Goal: Task Accomplishment & Management: Manage account settings

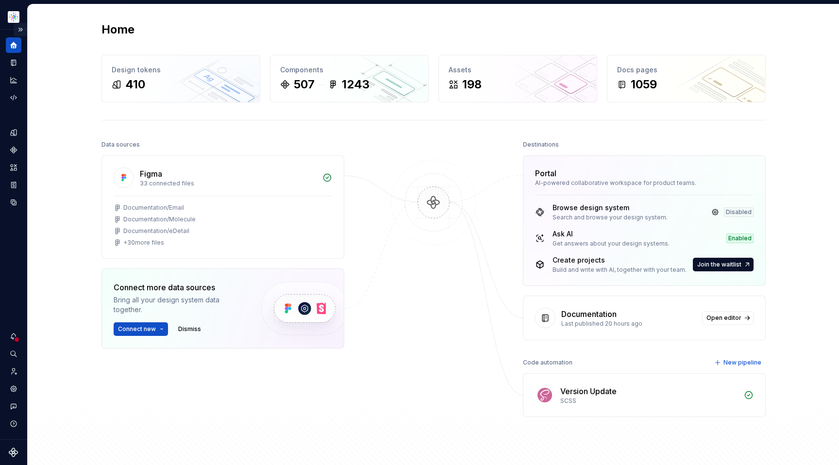
click at [18, 33] on button "Expand sidebar" at bounding box center [21, 30] width 14 height 14
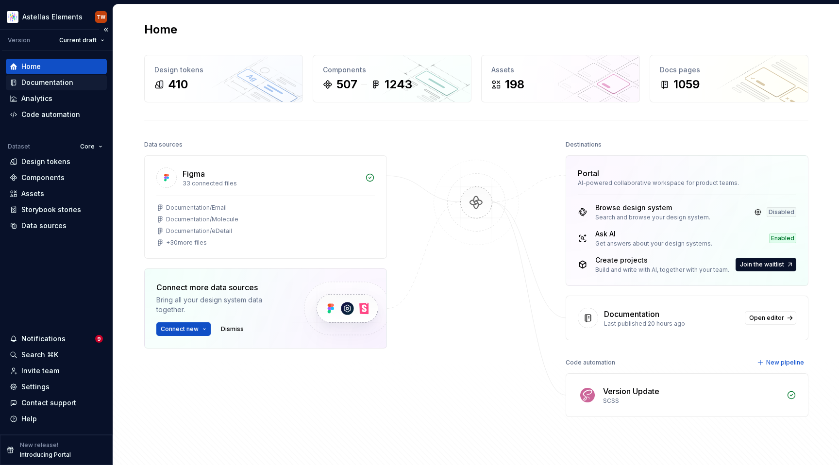
click at [40, 80] on div "Documentation" at bounding box center [47, 83] width 52 height 10
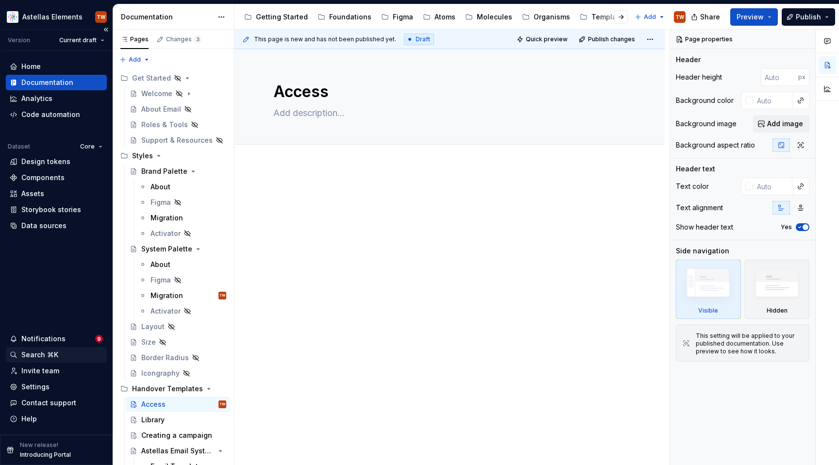
click at [40, 356] on div "Search ⌘K" at bounding box center [39, 355] width 37 height 10
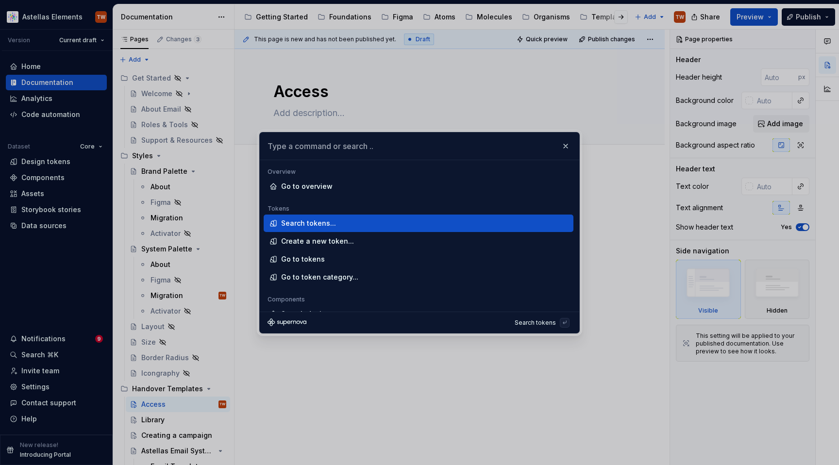
type textarea "*"
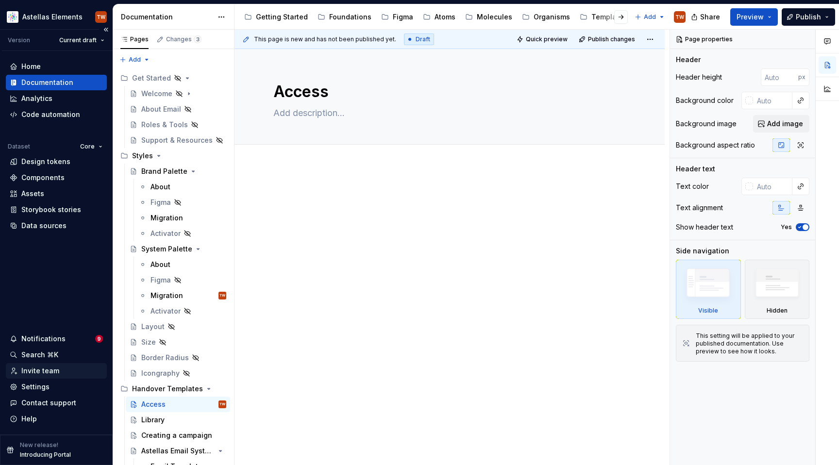
click at [33, 371] on div "Invite team" at bounding box center [40, 371] width 38 height 10
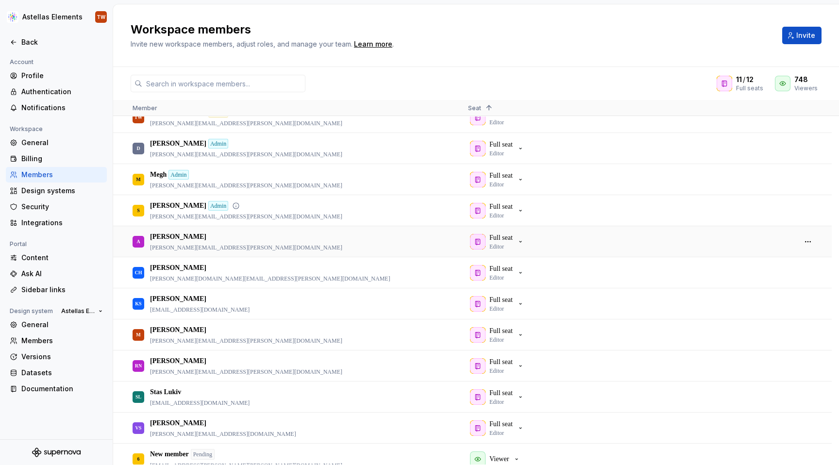
scroll to position [90, 0]
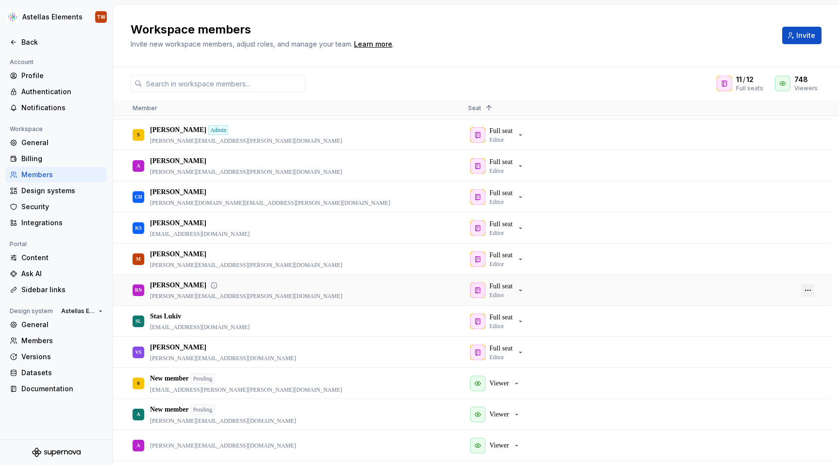
click at [807, 288] on button "button" at bounding box center [808, 291] width 14 height 14
click at [766, 339] on span "Remove from workspace" at bounding box center [778, 339] width 80 height 17
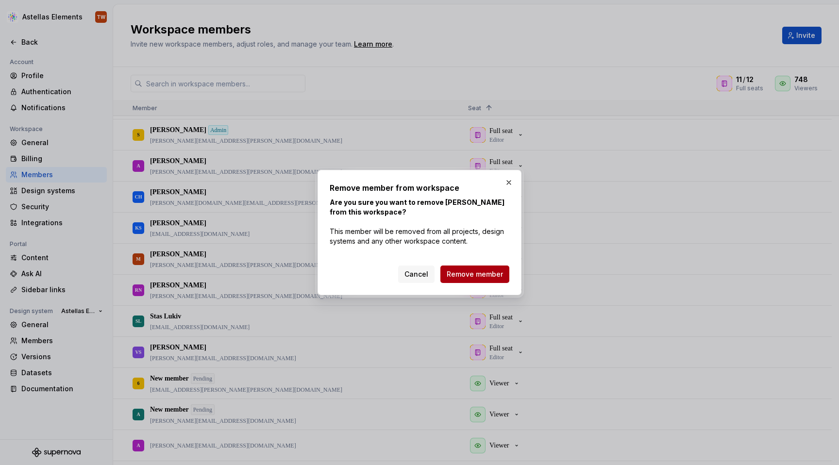
click at [475, 276] on span "Remove member" at bounding box center [475, 275] width 56 height 10
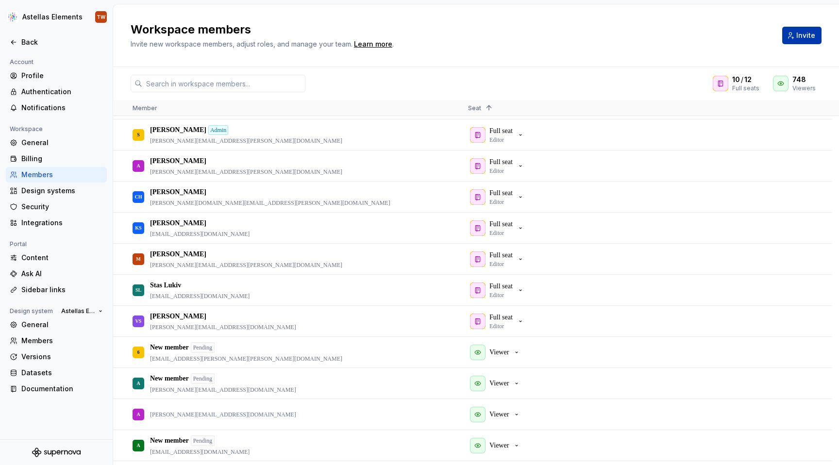
click at [799, 37] on span "Invite" at bounding box center [805, 36] width 19 height 10
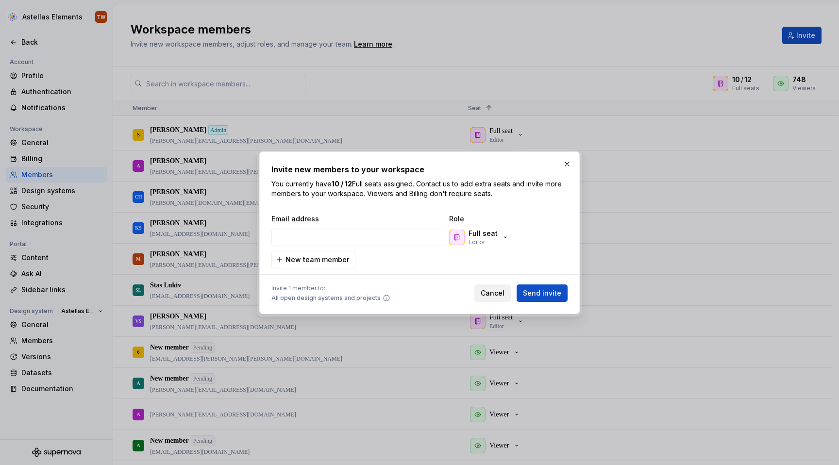
click at [482, 296] on button "Cancel" at bounding box center [492, 293] width 36 height 17
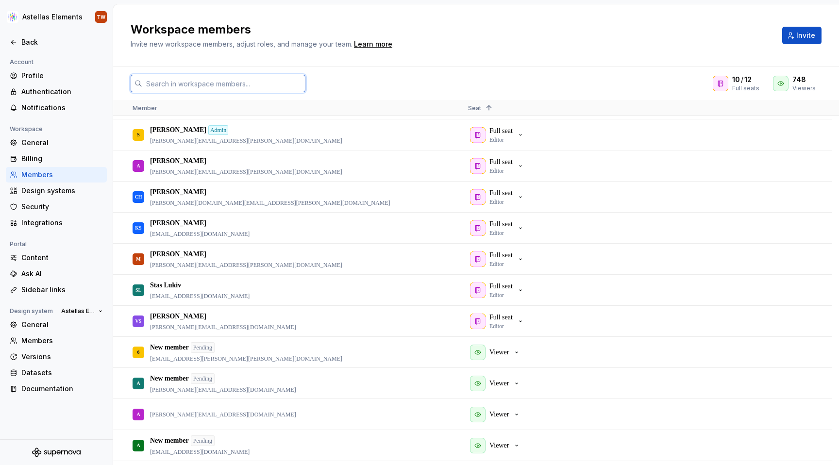
click at [261, 77] on input "text" at bounding box center [223, 83] width 163 height 17
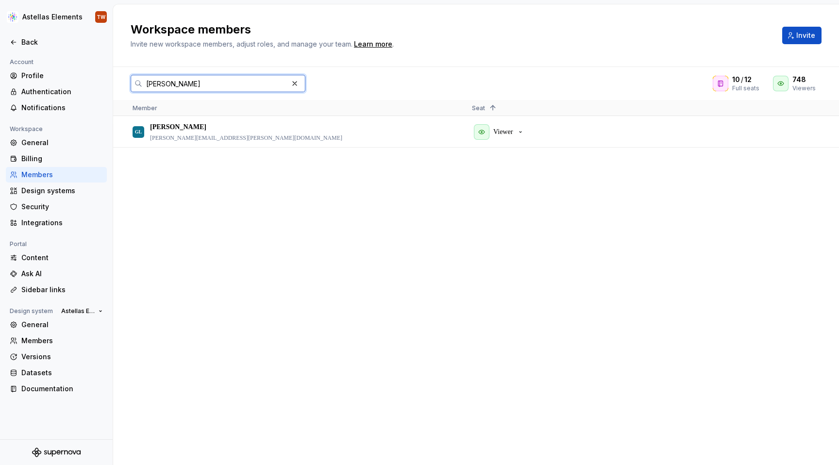
scroll to position [0, 0]
type input "greg"
click at [513, 132] on p "Viewer" at bounding box center [502, 132] width 19 height 10
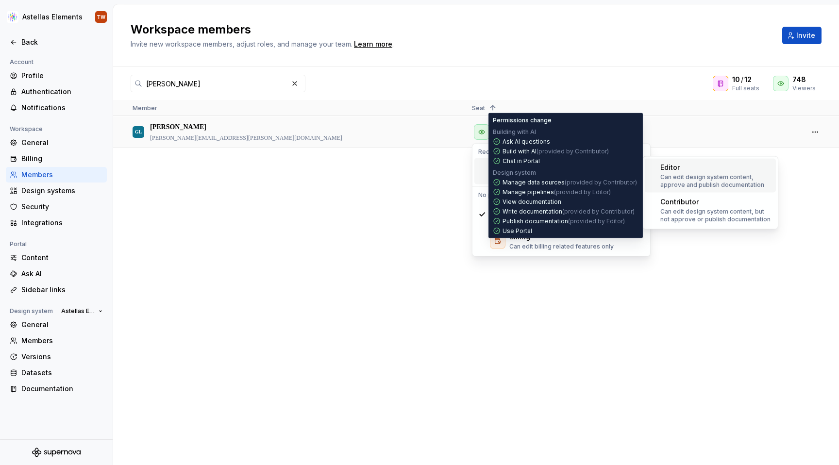
click at [685, 177] on p "Can edit design system content, approve and publish documentation" at bounding box center [716, 181] width 112 height 16
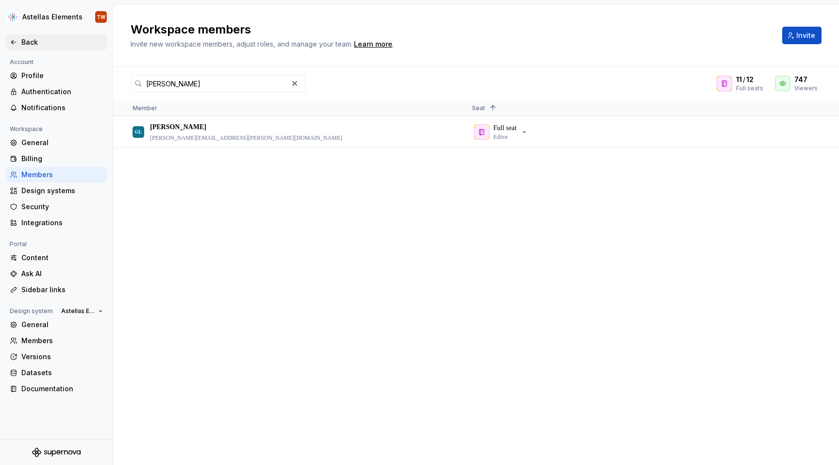
click at [18, 41] on div "Back" at bounding box center [56, 42] width 93 height 10
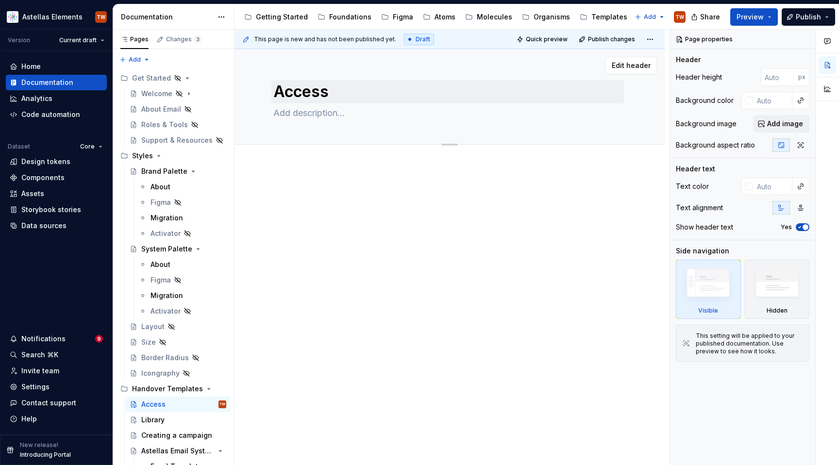
type textarea "*"
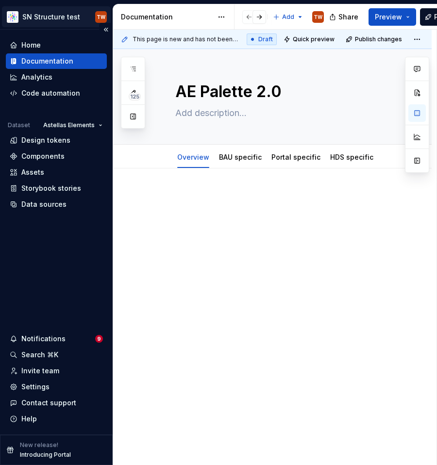
scroll to position [0, 65]
click at [62, 17] on html "SN Structure test TW Home Documentation Analytics Code automation Dataset Astel…" at bounding box center [218, 232] width 437 height 465
click at [406, 17] on html "SN Structure test TW Home Documentation Analytics Code automation Dataset Astel…" at bounding box center [218, 232] width 437 height 465
click at [412, 17] on button "Preview" at bounding box center [393, 16] width 48 height 17
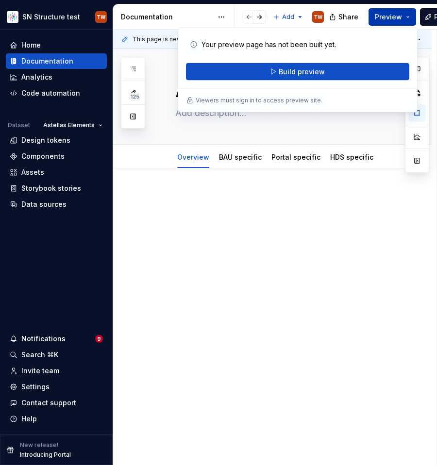
type textarea "*"
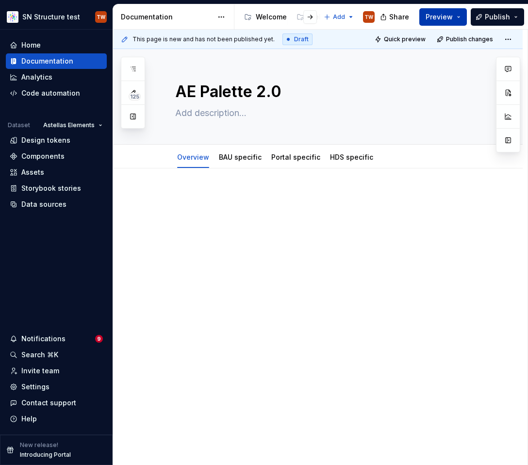
click at [437, 12] on button "Preview" at bounding box center [444, 16] width 48 height 17
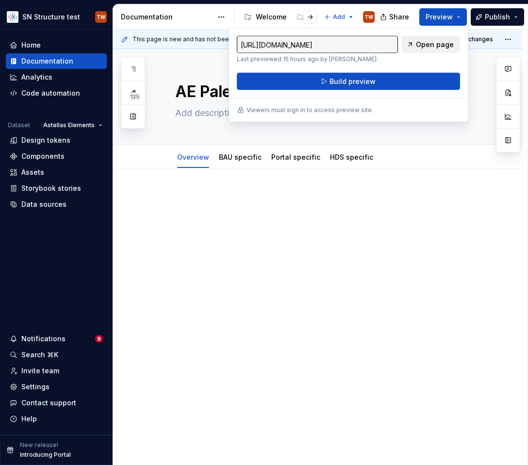
click at [437, 47] on span "Open page" at bounding box center [435, 45] width 38 height 10
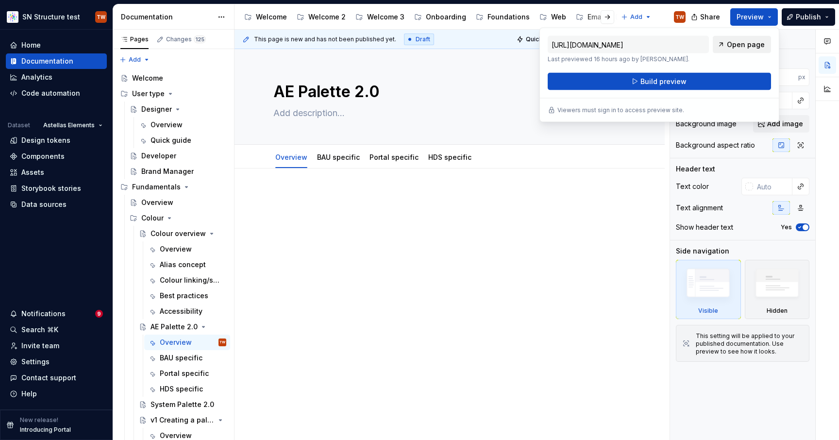
type textarea "*"
